Goal: Task Accomplishment & Management: Use online tool/utility

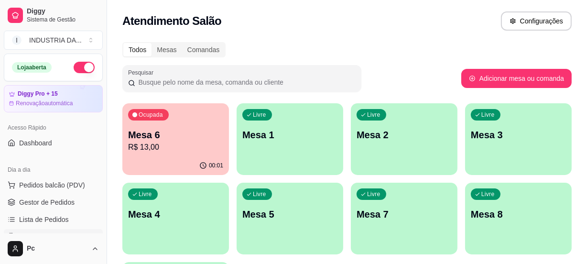
click at [154, 145] on p "R$ 13,00" at bounding box center [175, 146] width 95 height 11
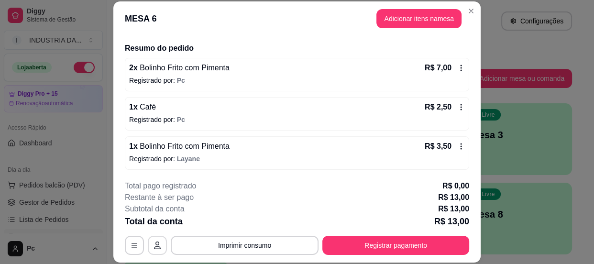
scroll to position [29, 0]
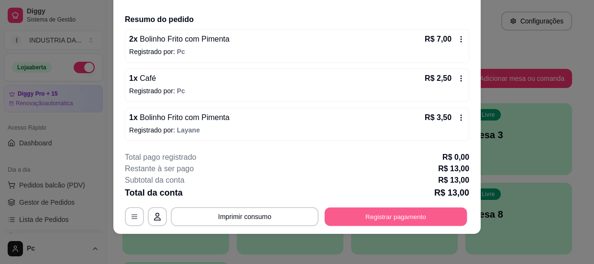
click at [370, 214] on button "Registrar pagamento" at bounding box center [396, 216] width 142 height 19
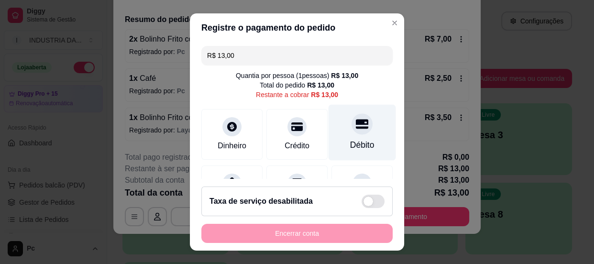
click at [350, 147] on div "Débito" at bounding box center [362, 145] width 24 height 12
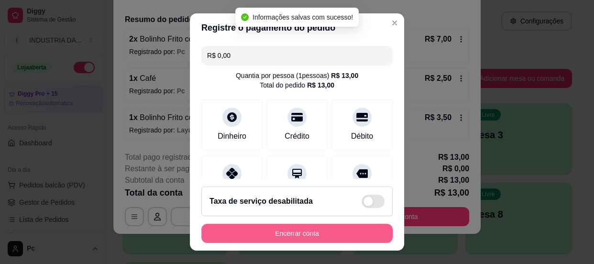
type input "R$ 0,00"
click at [327, 233] on button "Encerrar conta" at bounding box center [296, 233] width 191 height 19
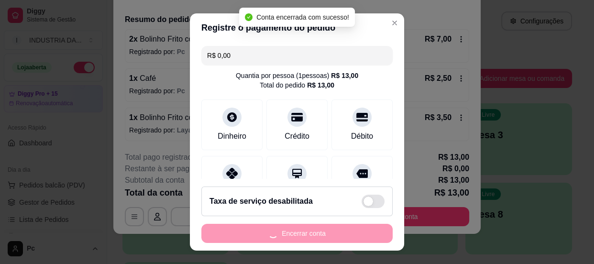
scroll to position [0, 0]
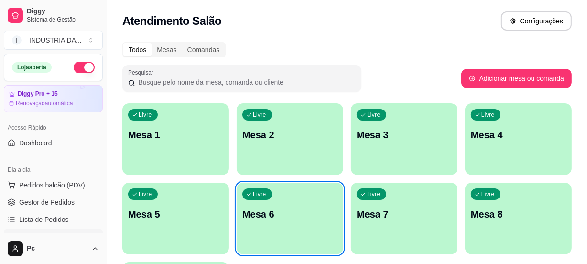
click at [311, 121] on div "Livre Mesa 2" at bounding box center [290, 133] width 107 height 60
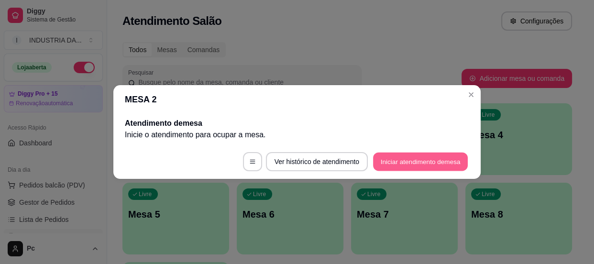
click at [383, 155] on button "Iniciar atendimento de mesa" at bounding box center [420, 161] width 95 height 19
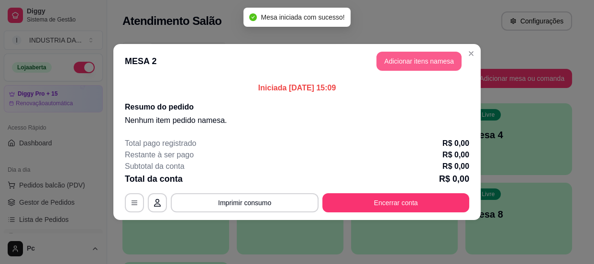
click at [401, 62] on button "Adicionar itens na mesa" at bounding box center [418, 61] width 85 height 19
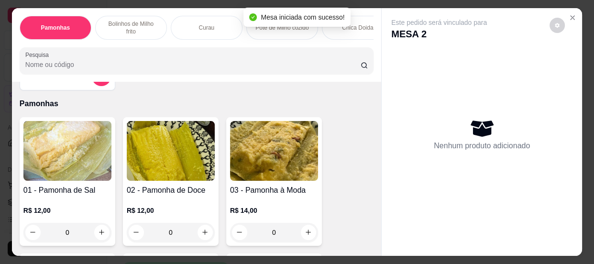
scroll to position [87, 0]
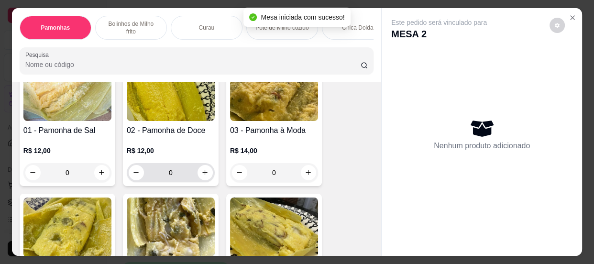
click at [173, 173] on input "0" at bounding box center [171, 172] width 54 height 19
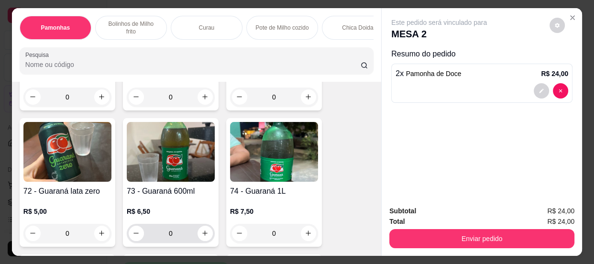
scroll to position [1868, 0]
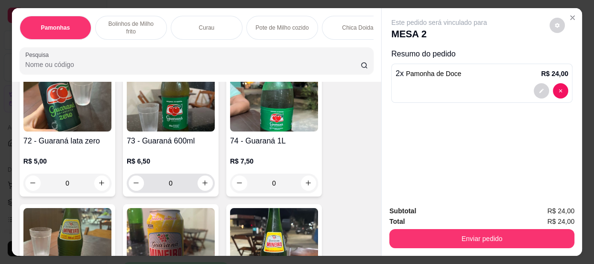
type input "2"
click at [177, 185] on input "0" at bounding box center [171, 182] width 54 height 19
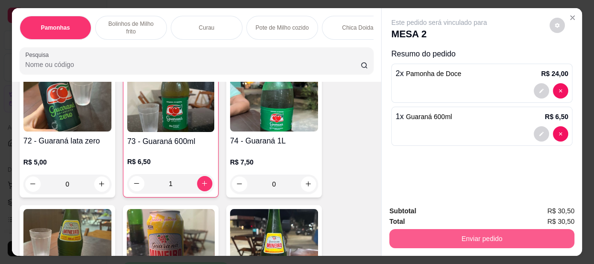
type input "1"
click at [451, 233] on button "Enviar pedido" at bounding box center [481, 238] width 185 height 19
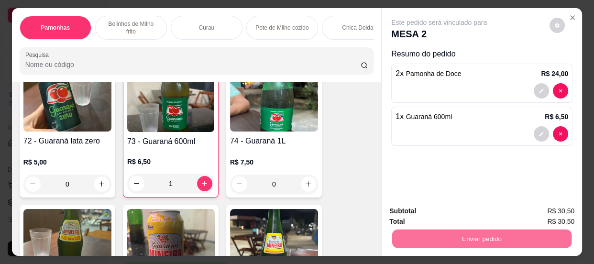
click at [552, 209] on button "Enviar pedido" at bounding box center [549, 212] width 53 height 18
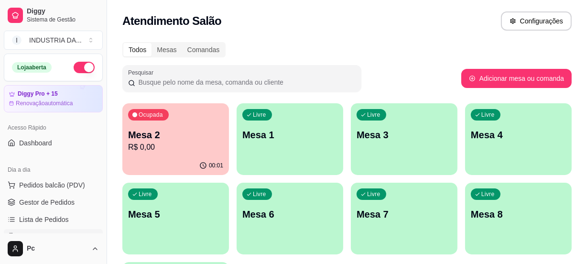
click at [507, 141] on p "Mesa 4" at bounding box center [518, 134] width 95 height 13
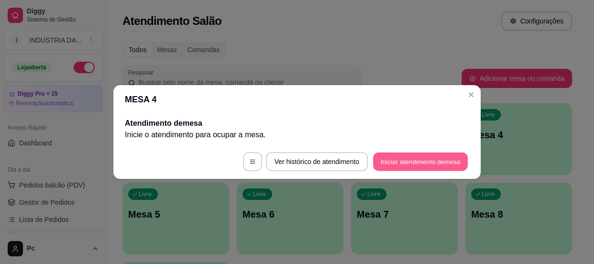
click at [447, 156] on button "Iniciar atendimento de mesa" at bounding box center [420, 161] width 95 height 19
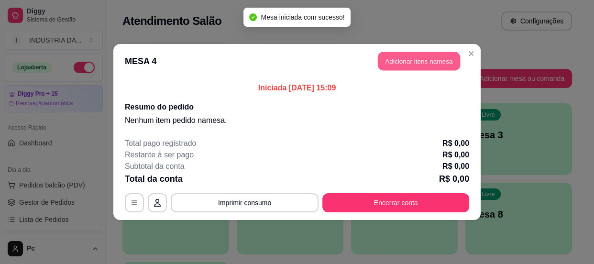
click at [421, 59] on button "Adicionar itens na mesa" at bounding box center [419, 61] width 82 height 19
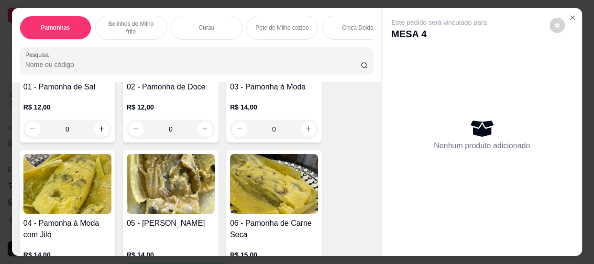
scroll to position [43, 0]
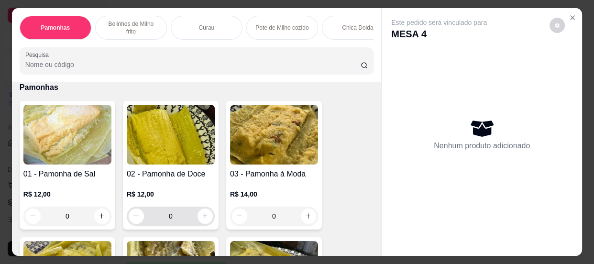
click at [180, 217] on input "0" at bounding box center [171, 215] width 54 height 19
click at [102, 212] on button "increase-product-quantity" at bounding box center [101, 215] width 15 height 15
type input "1"
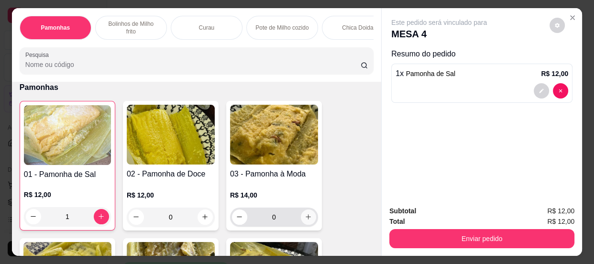
click at [311, 219] on button "increase-product-quantity" at bounding box center [308, 216] width 15 height 15
type input "1"
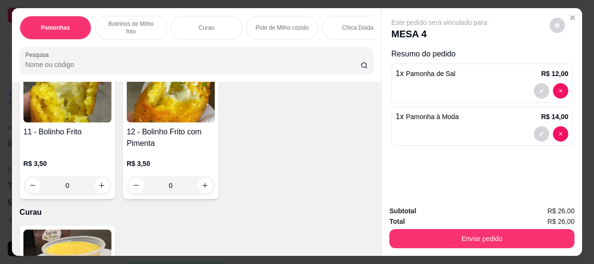
scroll to position [391, 0]
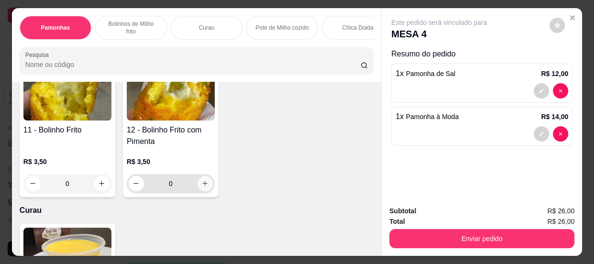
click at [201, 185] on icon "increase-product-quantity" at bounding box center [204, 183] width 7 height 7
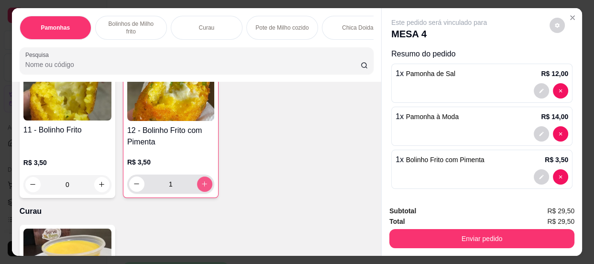
click at [201, 185] on icon "increase-product-quantity" at bounding box center [204, 183] width 7 height 7
type input "5"
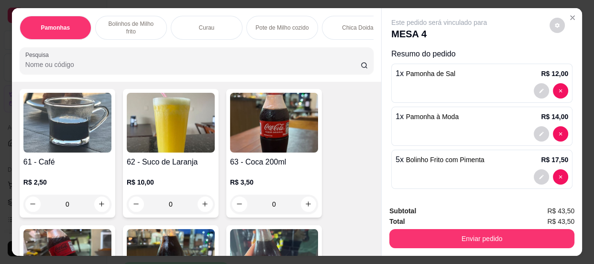
scroll to position [1434, 0]
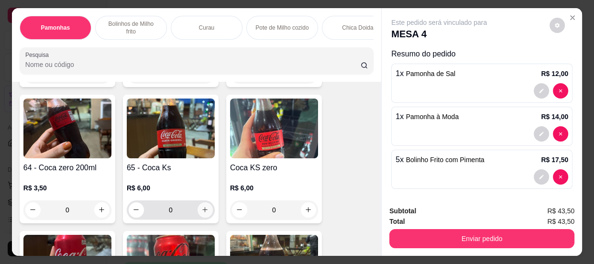
click at [202, 210] on icon "increase-product-quantity" at bounding box center [204, 209] width 7 height 7
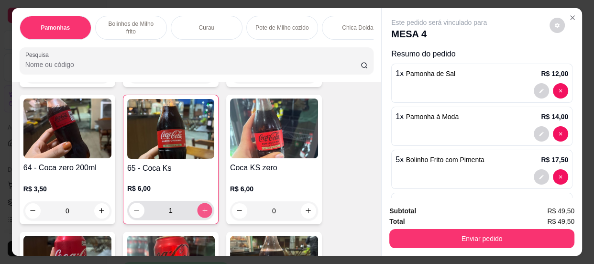
click at [202, 210] on icon "increase-product-quantity" at bounding box center [204, 209] width 7 height 7
type input "2"
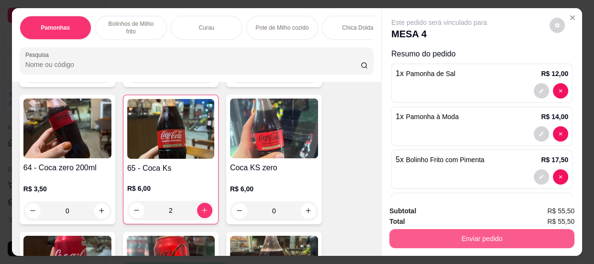
click at [468, 239] on button "Enviar pedido" at bounding box center [481, 238] width 185 height 19
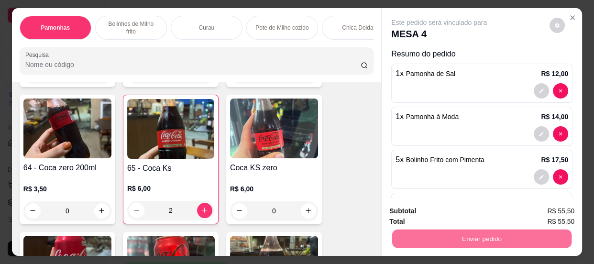
click at [538, 205] on button "Enviar pedido" at bounding box center [549, 212] width 54 height 18
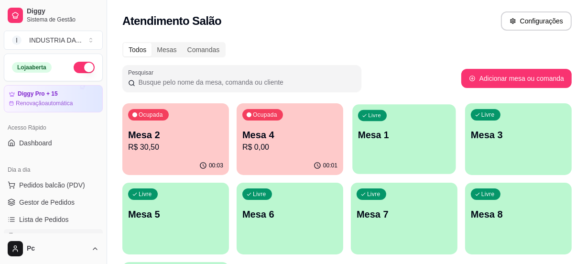
click at [379, 139] on p "Mesa 1" at bounding box center [404, 135] width 92 height 13
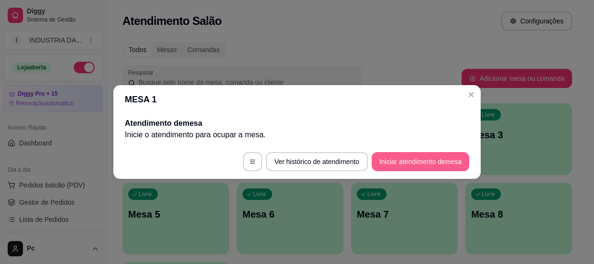
click at [439, 161] on button "Iniciar atendimento de mesa" at bounding box center [419, 161] width 97 height 19
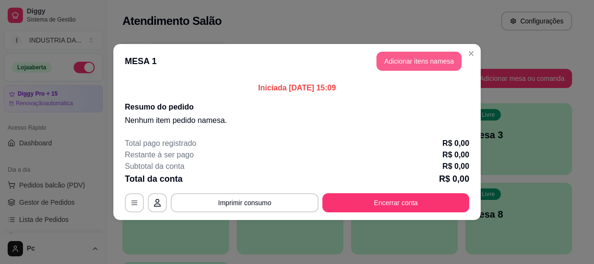
click at [406, 58] on button "Adicionar itens na mesa" at bounding box center [418, 61] width 85 height 19
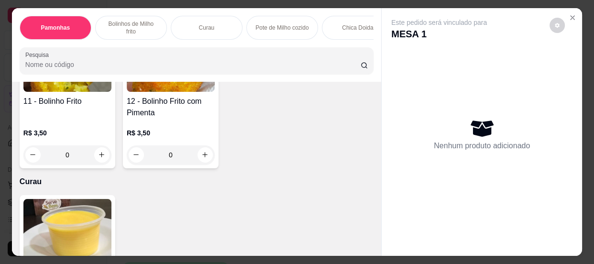
scroll to position [434, 0]
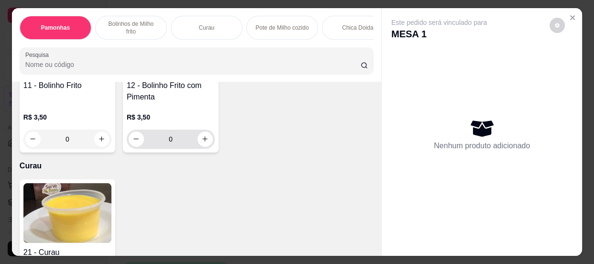
click at [178, 143] on input "0" at bounding box center [171, 139] width 54 height 19
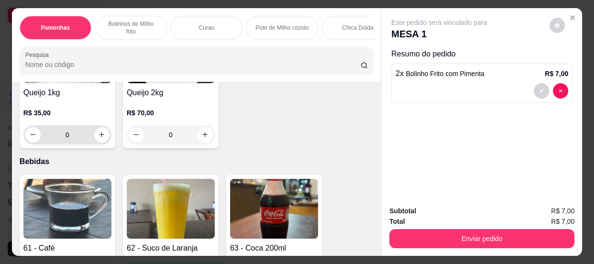
scroll to position [1347, 0]
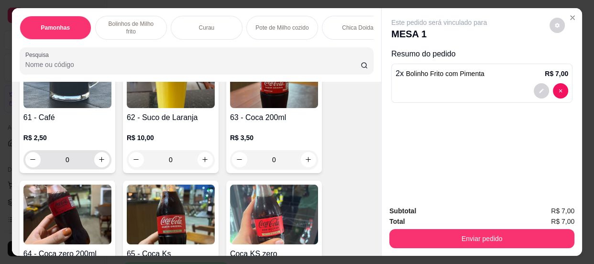
type input "2"
click at [79, 164] on input "0" at bounding box center [68, 159] width 54 height 19
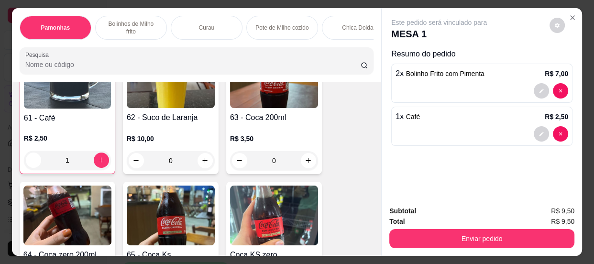
scroll to position [1347, 0]
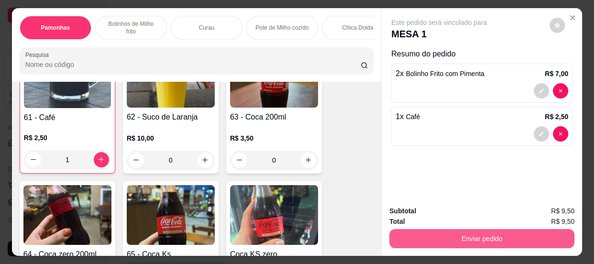
type input "1"
click at [428, 231] on button "Enviar pedido" at bounding box center [481, 238] width 185 height 19
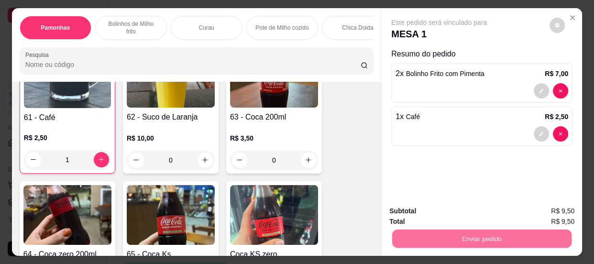
click at [549, 212] on button "Enviar pedido" at bounding box center [549, 212] width 54 height 18
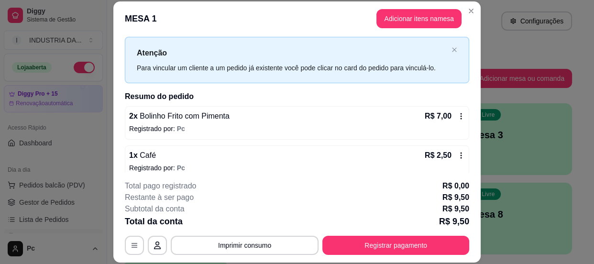
scroll to position [29, 0]
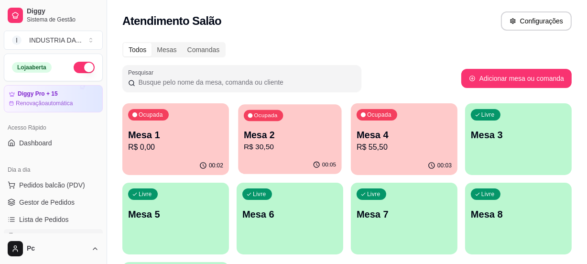
click at [277, 139] on p "Mesa 2" at bounding box center [290, 135] width 92 height 13
click at [161, 149] on p "R$ 0,00" at bounding box center [175, 146] width 95 height 11
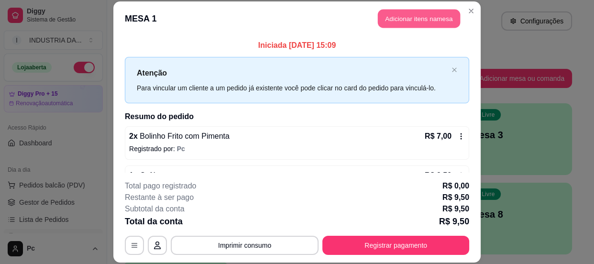
click at [420, 12] on button "Adicionar itens na mesa" at bounding box center [419, 18] width 82 height 19
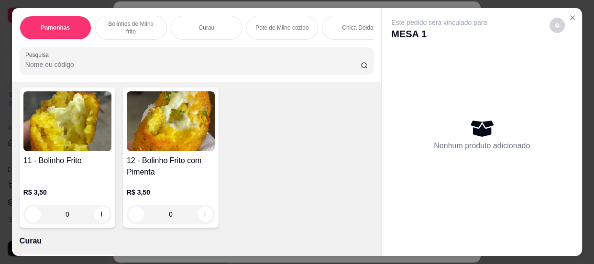
scroll to position [391, 0]
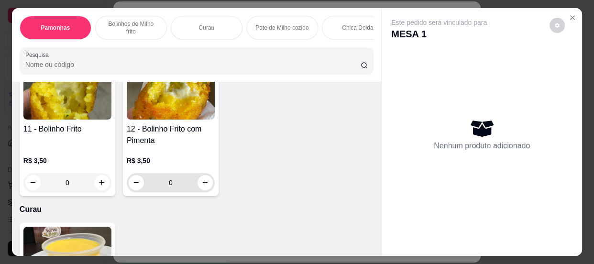
click at [175, 182] on input "0" at bounding box center [171, 182] width 54 height 19
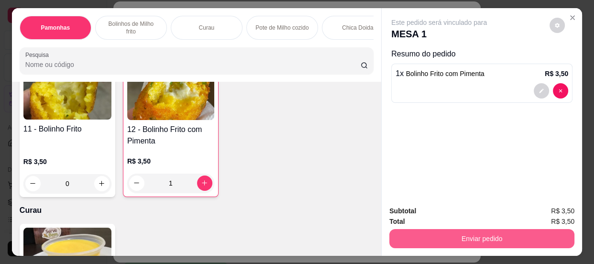
type input "1"
click at [460, 235] on button "Enviar pedido" at bounding box center [481, 238] width 185 height 19
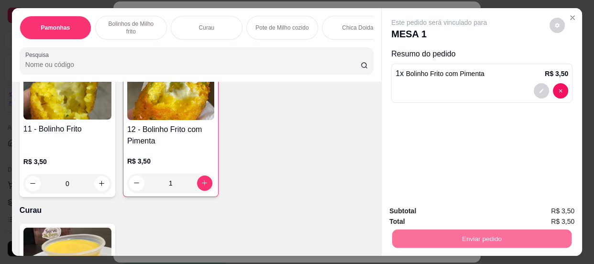
click at [536, 207] on button "Enviar pedido" at bounding box center [549, 212] width 53 height 18
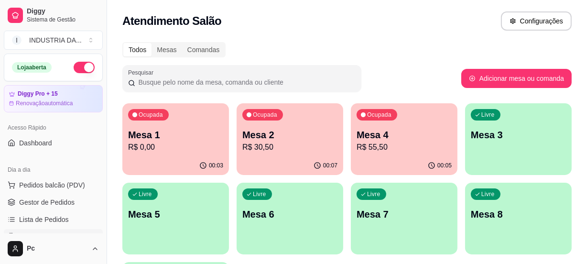
click at [390, 137] on p "Mesa 4" at bounding box center [404, 134] width 95 height 13
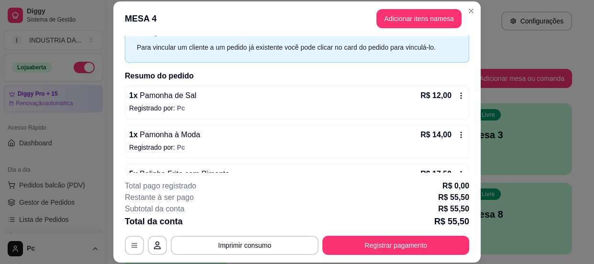
scroll to position [108, 0]
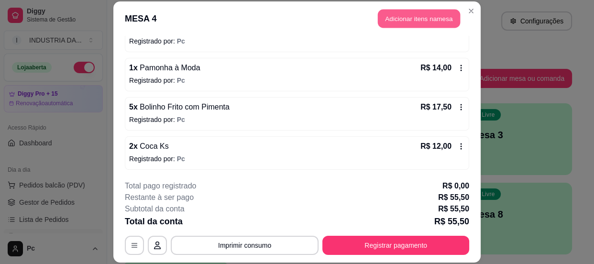
click at [415, 16] on button "Adicionar itens na mesa" at bounding box center [419, 18] width 82 height 19
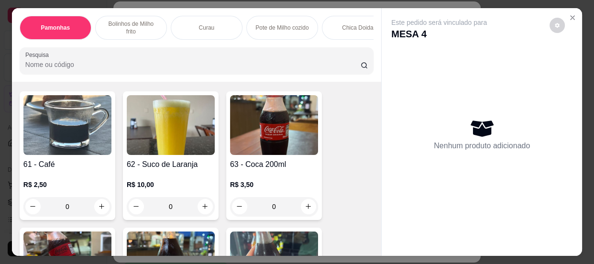
scroll to position [1303, 0]
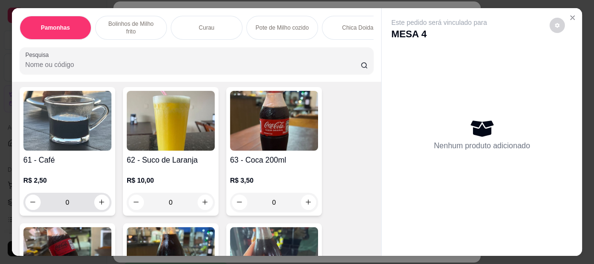
click at [73, 201] on input "0" at bounding box center [68, 202] width 54 height 19
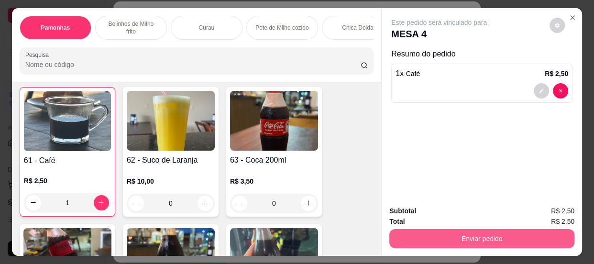
type input "1"
click at [482, 238] on button "Enviar pedido" at bounding box center [481, 238] width 185 height 19
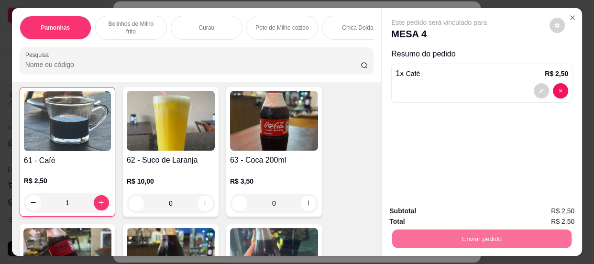
click at [537, 210] on button "Enviar pedido" at bounding box center [549, 212] width 54 height 18
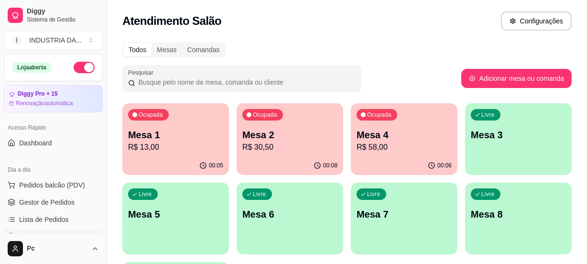
click at [181, 138] on p "Mesa 1" at bounding box center [175, 134] width 95 height 13
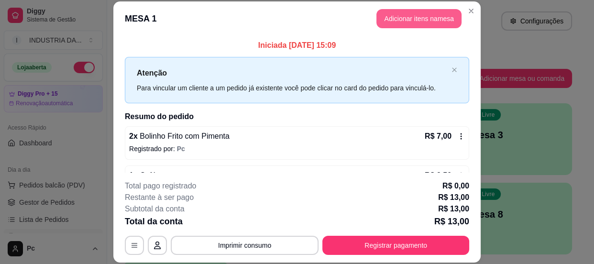
click at [390, 17] on button "Adicionar itens na mesa" at bounding box center [418, 18] width 85 height 19
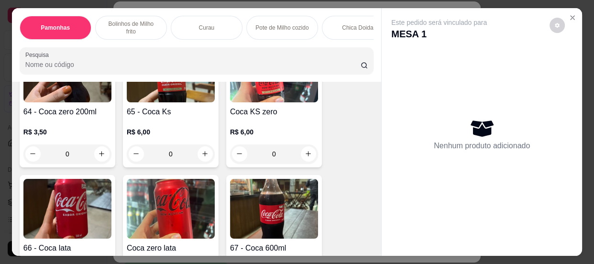
scroll to position [1477, 0]
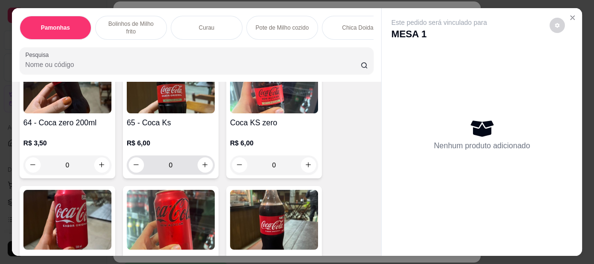
click at [175, 168] on input "0" at bounding box center [171, 164] width 54 height 19
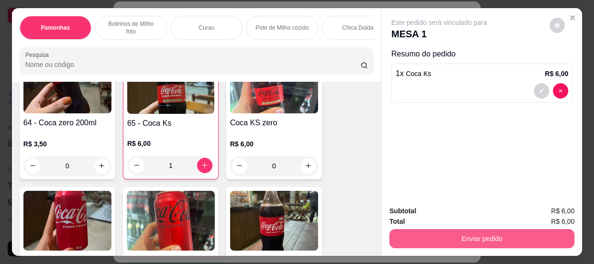
type input "1"
click at [486, 231] on button "Enviar pedido" at bounding box center [481, 238] width 185 height 19
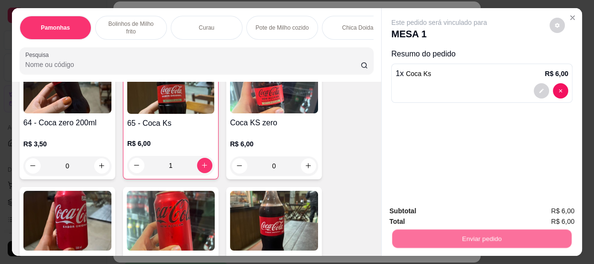
click at [556, 206] on button "Enviar pedido" at bounding box center [549, 212] width 53 height 18
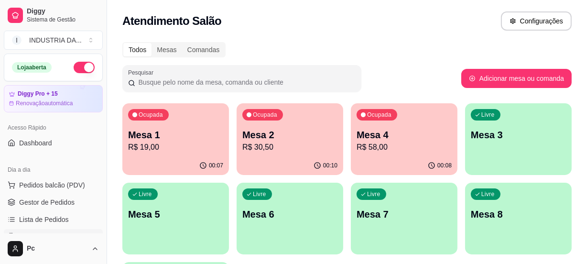
click at [191, 150] on p "R$ 19,00" at bounding box center [175, 146] width 95 height 11
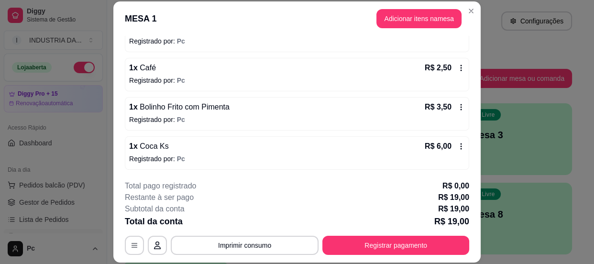
scroll to position [64, 0]
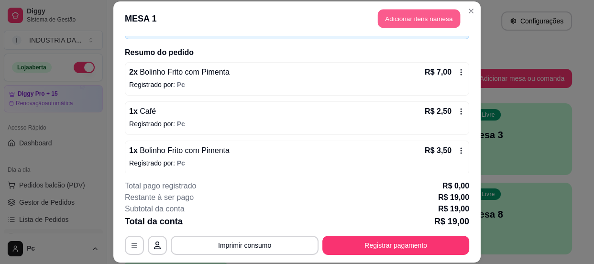
click at [397, 18] on button "Adicionar itens na mesa" at bounding box center [419, 18] width 82 height 19
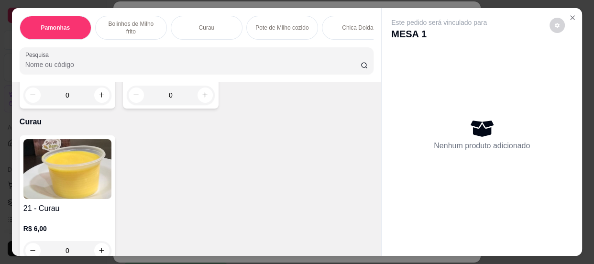
scroll to position [478, 0]
click at [170, 100] on input "0" at bounding box center [171, 95] width 54 height 19
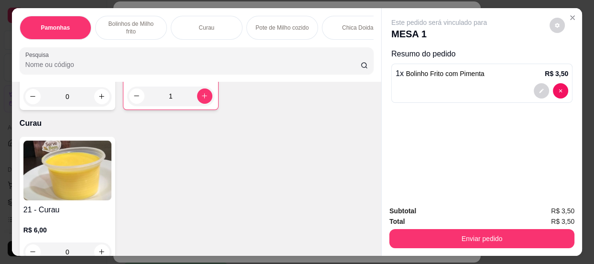
scroll to position [478, 0]
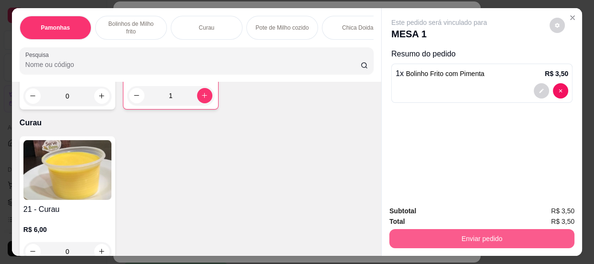
type input "1"
click at [457, 232] on button "Enviar pedido" at bounding box center [481, 238] width 185 height 19
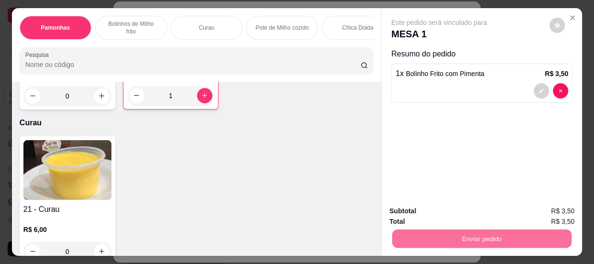
click at [550, 207] on button "Enviar pedido" at bounding box center [549, 212] width 54 height 18
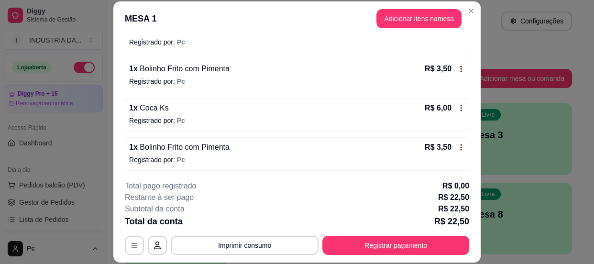
scroll to position [147, 0]
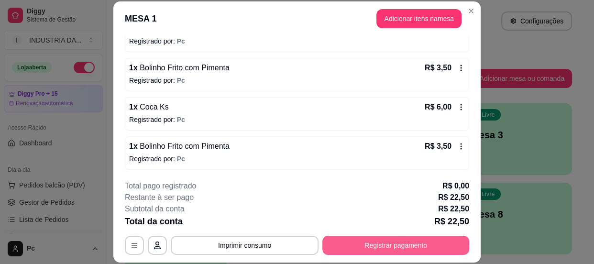
click at [413, 243] on button "Registrar pagamento" at bounding box center [395, 245] width 147 height 19
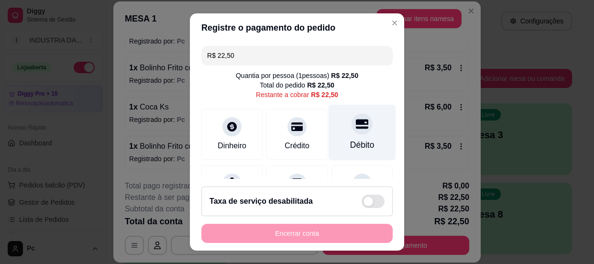
click at [356, 121] on icon at bounding box center [362, 124] width 12 height 12
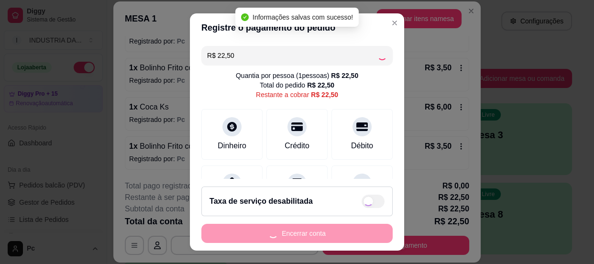
type input "R$ 0,00"
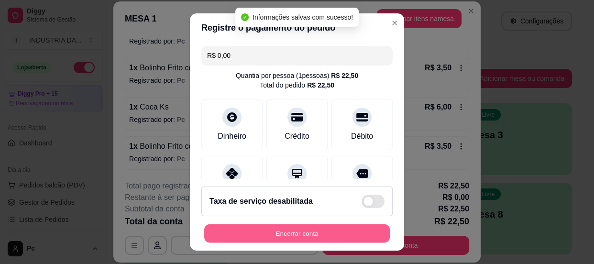
click at [293, 234] on button "Encerrar conta" at bounding box center [296, 233] width 185 height 19
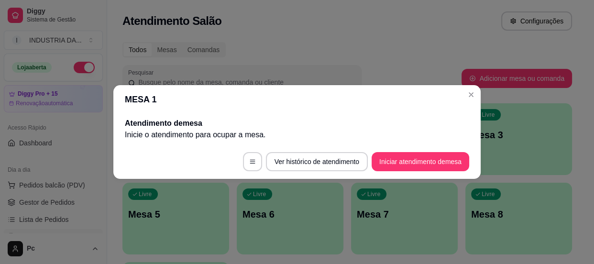
scroll to position [0, 0]
